Goal: Browse casually

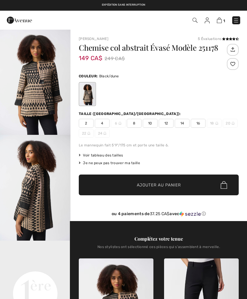
checkbox input "true"
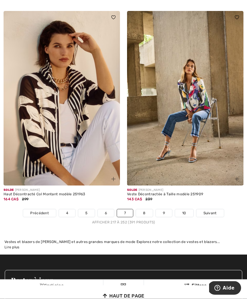
scroll to position [3683, 0]
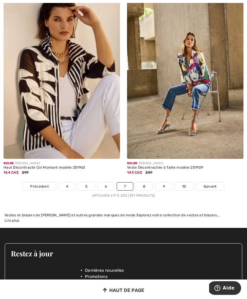
click at [206, 183] on span "Suivant" at bounding box center [209, 185] width 13 height 5
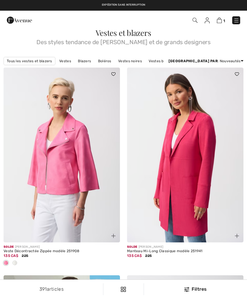
checkbox input "true"
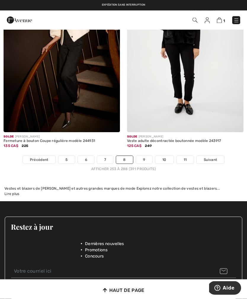
scroll to position [3639, 0]
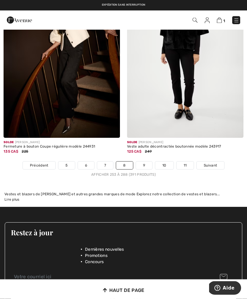
click at [212, 163] on span "Suivant" at bounding box center [210, 165] width 13 height 5
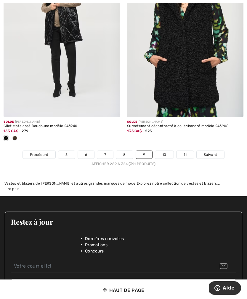
scroll to position [3661, 0]
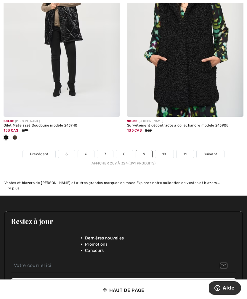
click at [210, 151] on span "Suivant" at bounding box center [210, 153] width 13 height 5
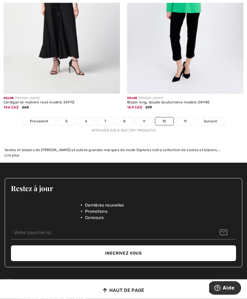
scroll to position [3727, 0]
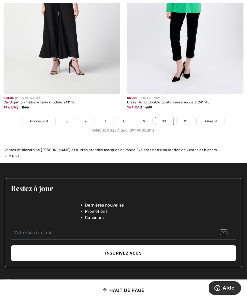
click at [208, 118] on span "Suivant" at bounding box center [210, 120] width 13 height 5
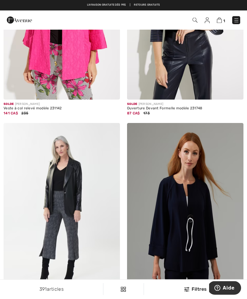
scroll to position [2879, 0]
